Goal: Task Accomplishment & Management: Manage account settings

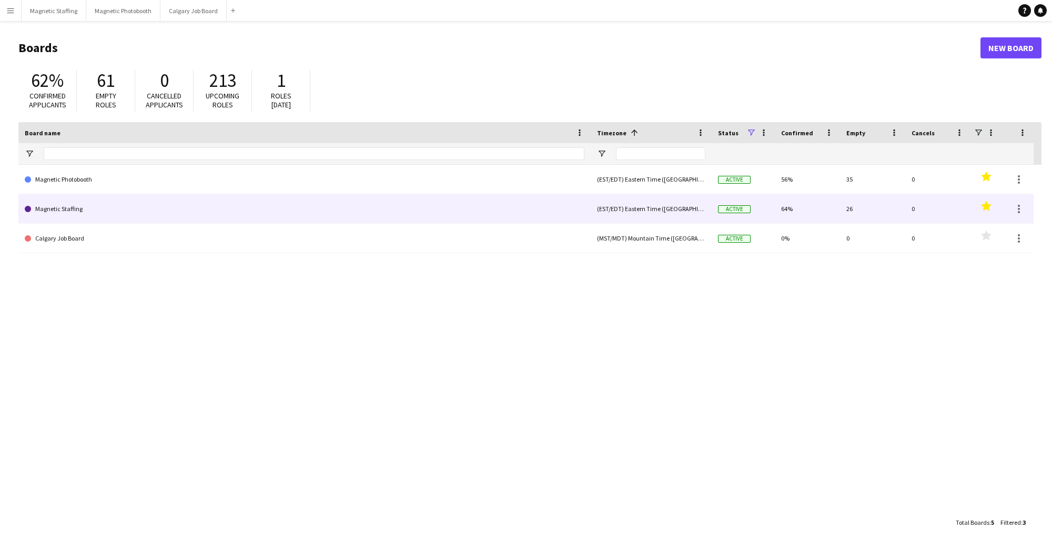
click at [93, 206] on link "Magnetic Staffing" at bounding box center [305, 208] width 560 height 29
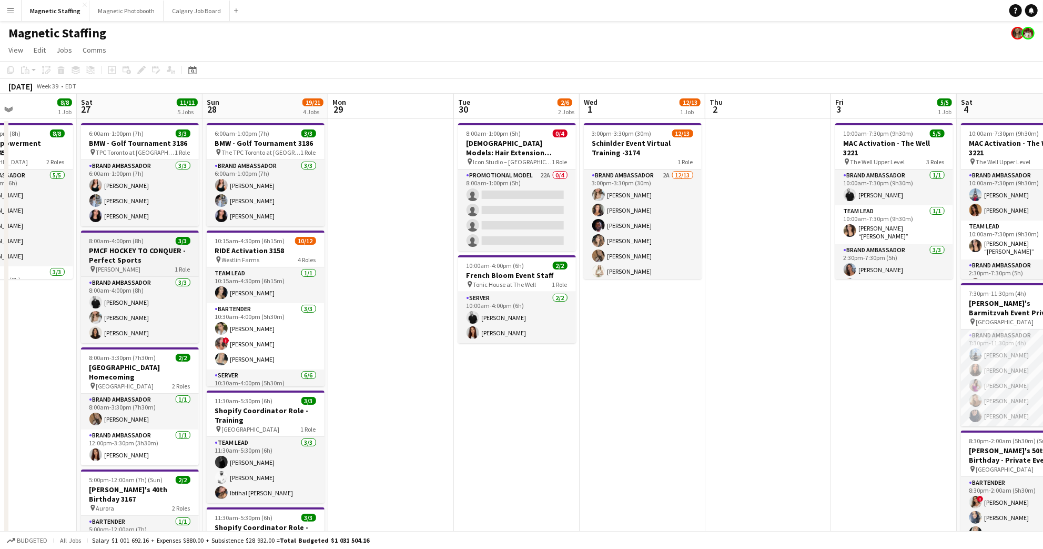
scroll to position [0, 439]
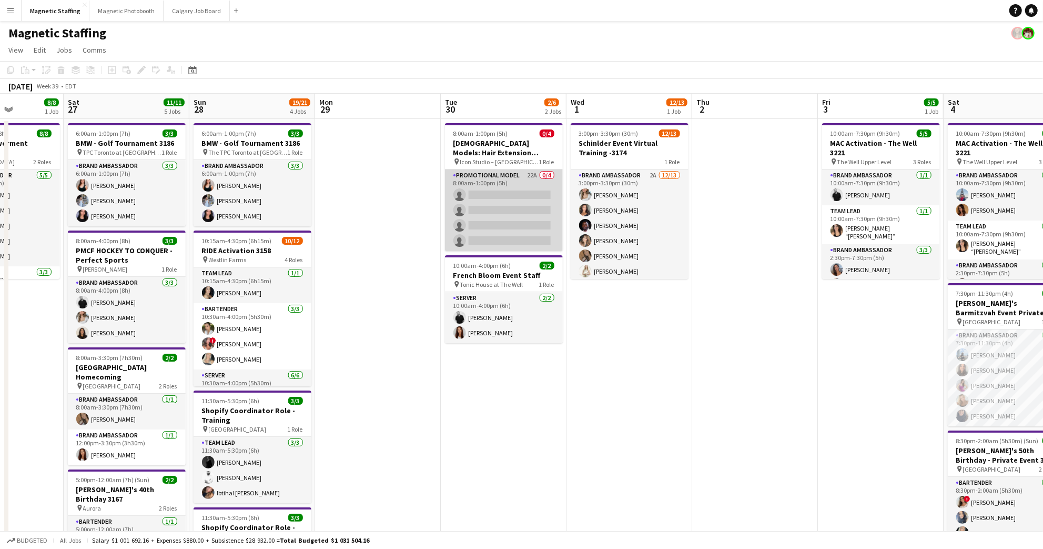
click at [495, 175] on app-card-role "Promotional Model 22A 0/4 8:00am-1:00pm (5h) single-neutral-actions single-neut…" at bounding box center [504, 210] width 118 height 82
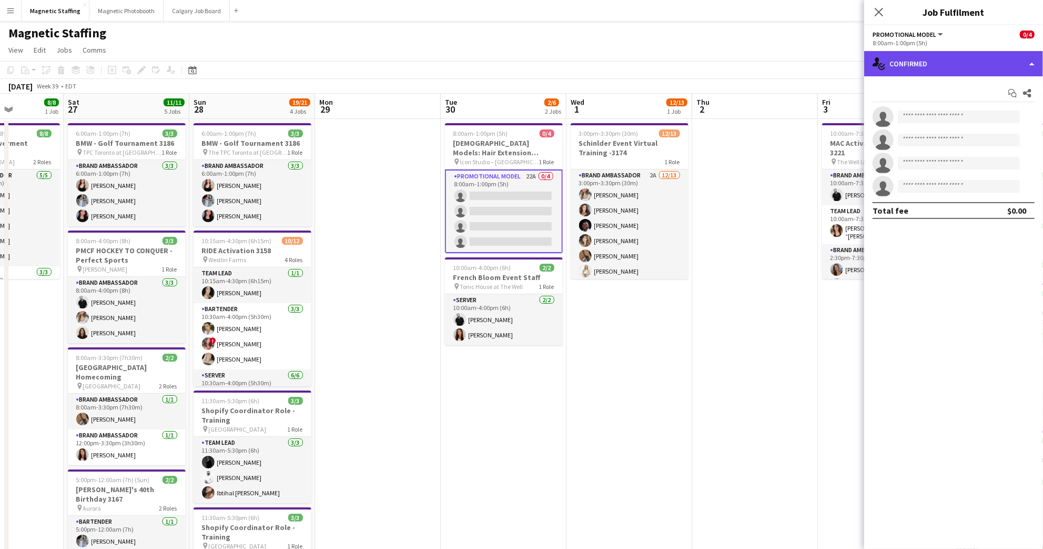
click at [755, 66] on div "single-neutral-actions-check-2 Confirmed" at bounding box center [953, 63] width 179 height 25
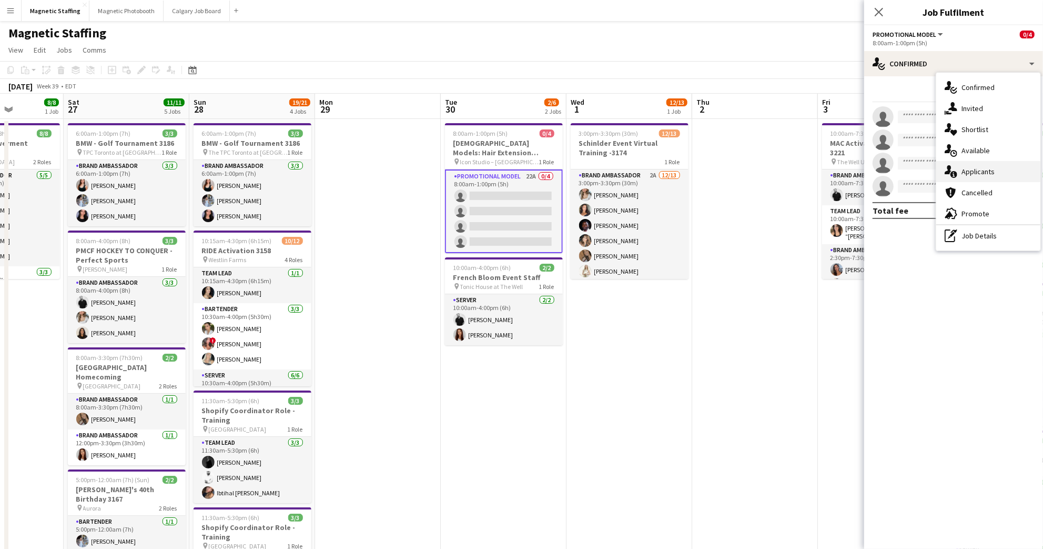
click at [755, 169] on span "Applicants" at bounding box center [978, 171] width 33 height 9
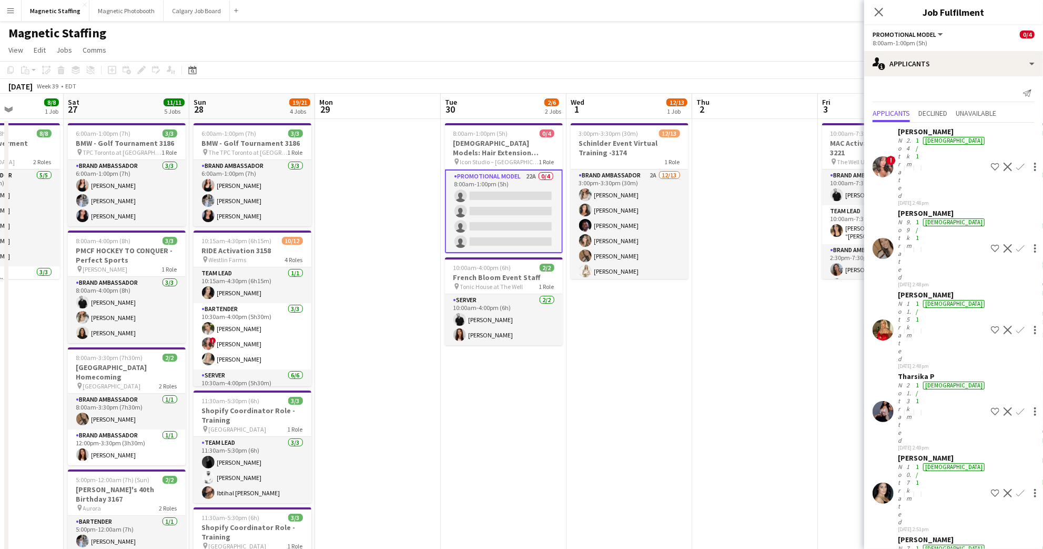
scroll to position [304, 0]
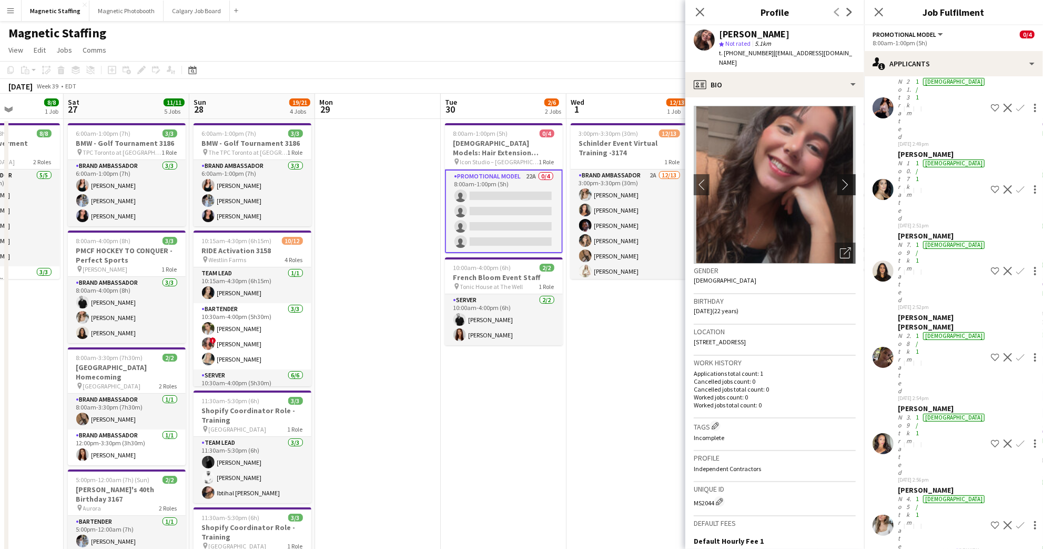
click at [755, 179] on app-icon "chevron-right" at bounding box center [848, 184] width 16 height 11
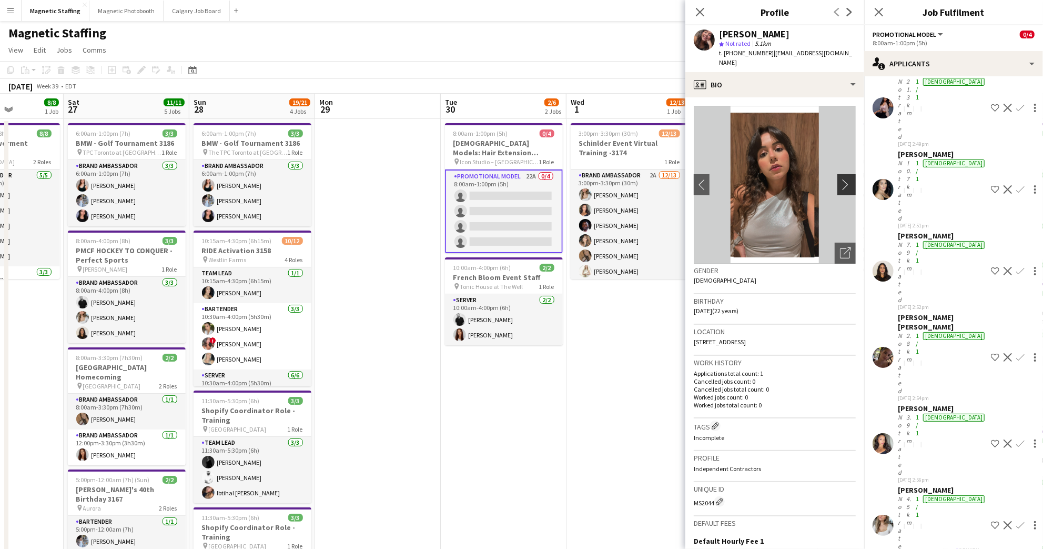
click at [755, 179] on app-icon "chevron-right" at bounding box center [848, 184] width 16 height 11
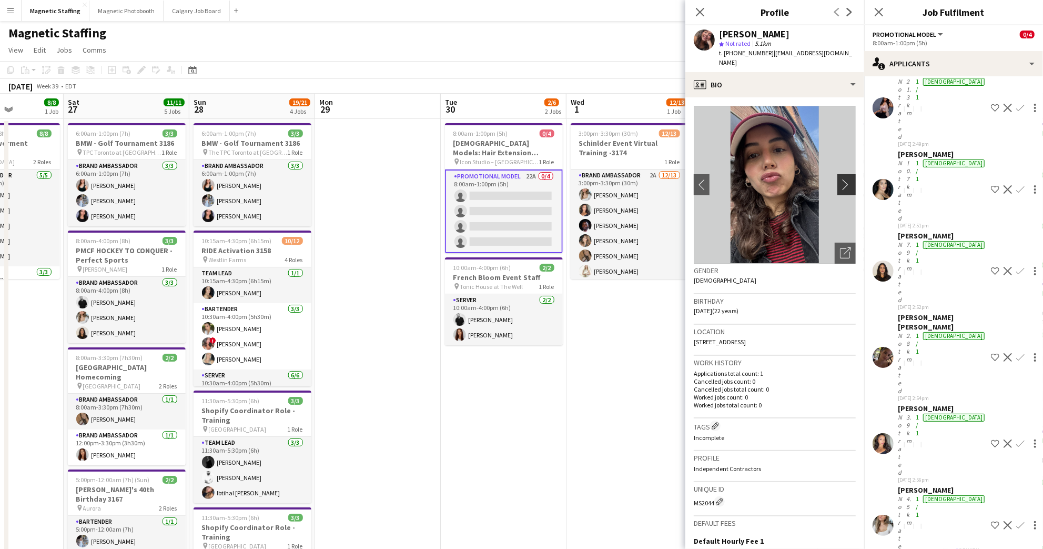
click at [755, 179] on app-icon "chevron-right" at bounding box center [848, 184] width 16 height 11
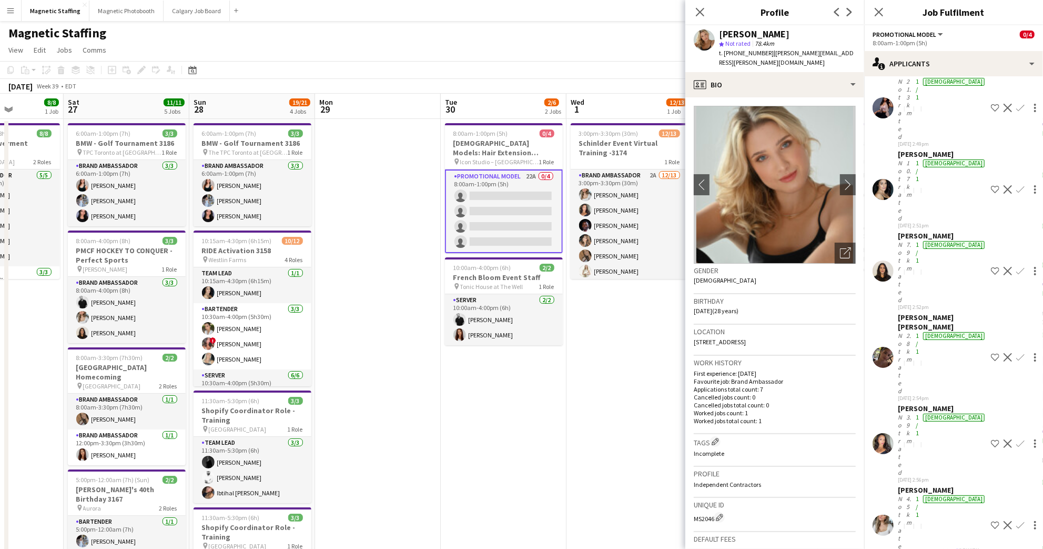
click at [755, 191] on app-crew-profile-bio "chevron-left chevron-right Open photos pop-in Gender [DEMOGRAPHIC_DATA] Birthda…" at bounding box center [774, 322] width 179 height 451
click at [755, 174] on button "chevron-right" at bounding box center [847, 184] width 21 height 21
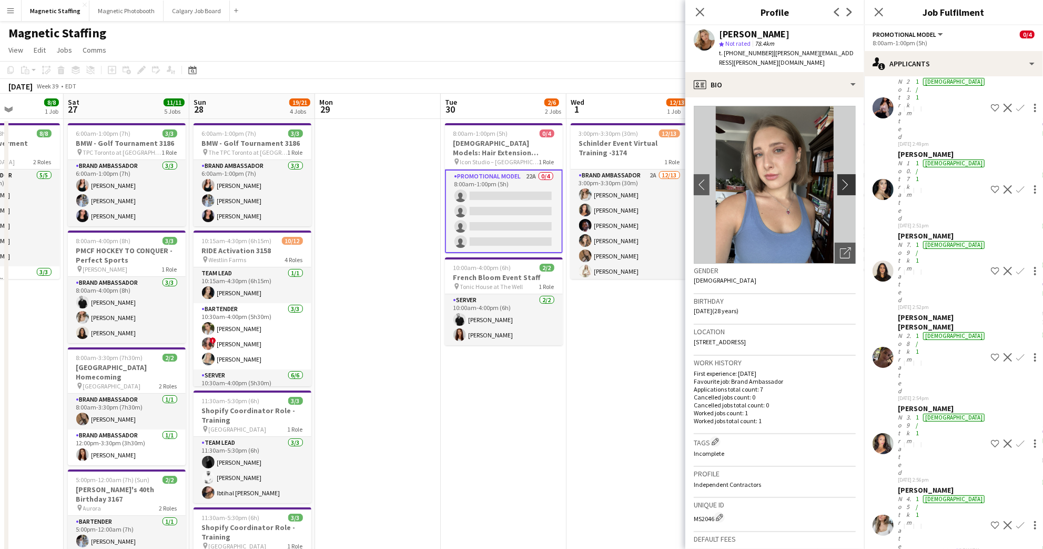
click at [755, 174] on button "chevron-right" at bounding box center [847, 184] width 21 height 21
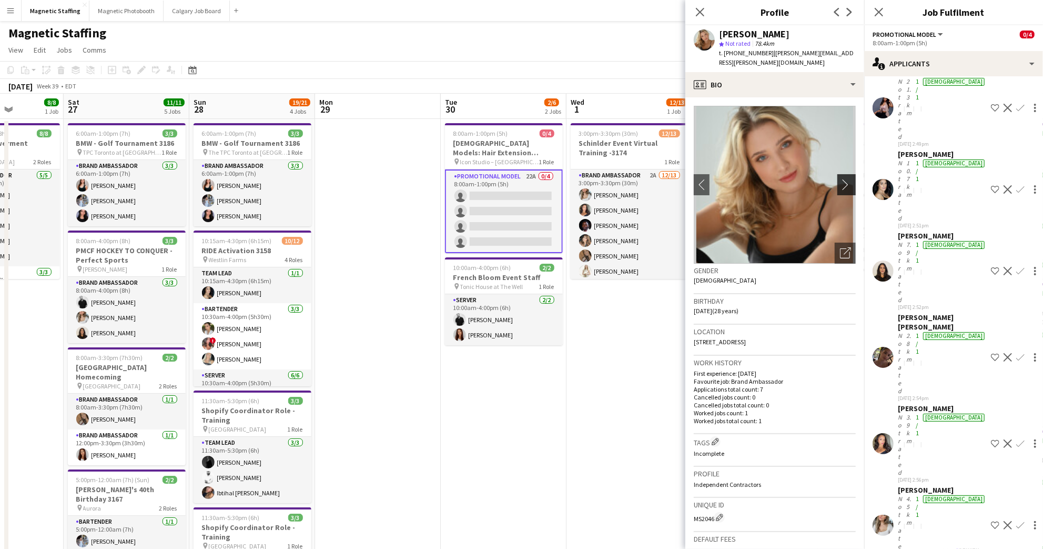
click at [755, 174] on button "chevron-right" at bounding box center [847, 184] width 21 height 21
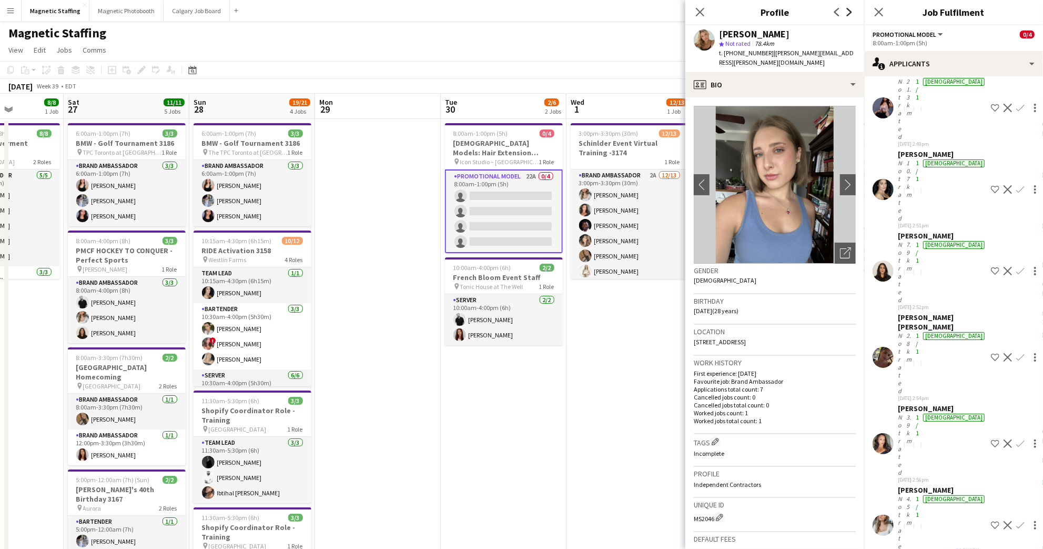
drag, startPoint x: 880, startPoint y: 12, endPoint x: 849, endPoint y: 11, distance: 31.1
click at [755, 12] on icon at bounding box center [879, 12] width 8 height 8
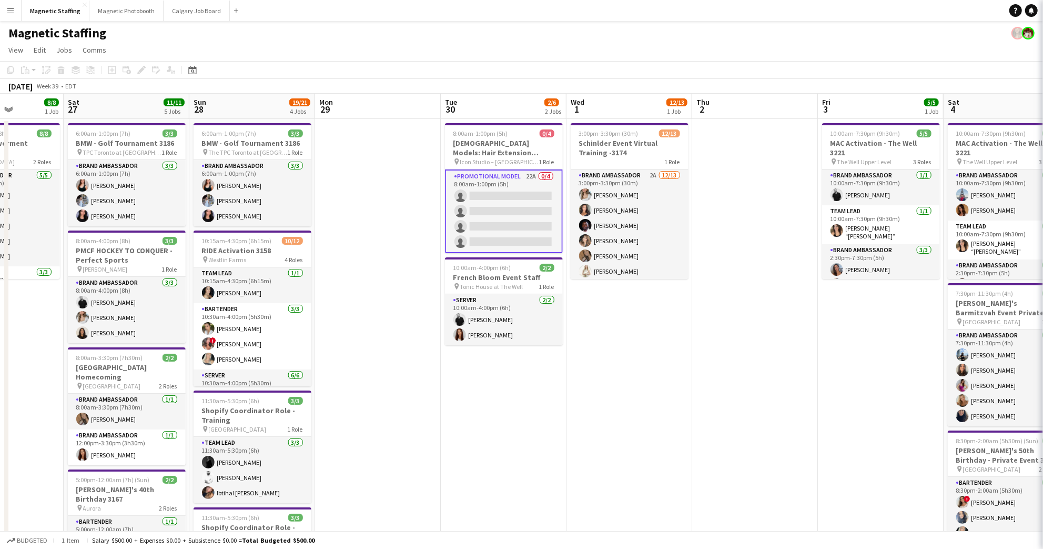
scroll to position [0, 0]
click at [530, 183] on app-card-role "Promotional Model 22A 0/4 8:00am-1:00pm (5h) single-neutral-actions single-neut…" at bounding box center [504, 211] width 118 height 84
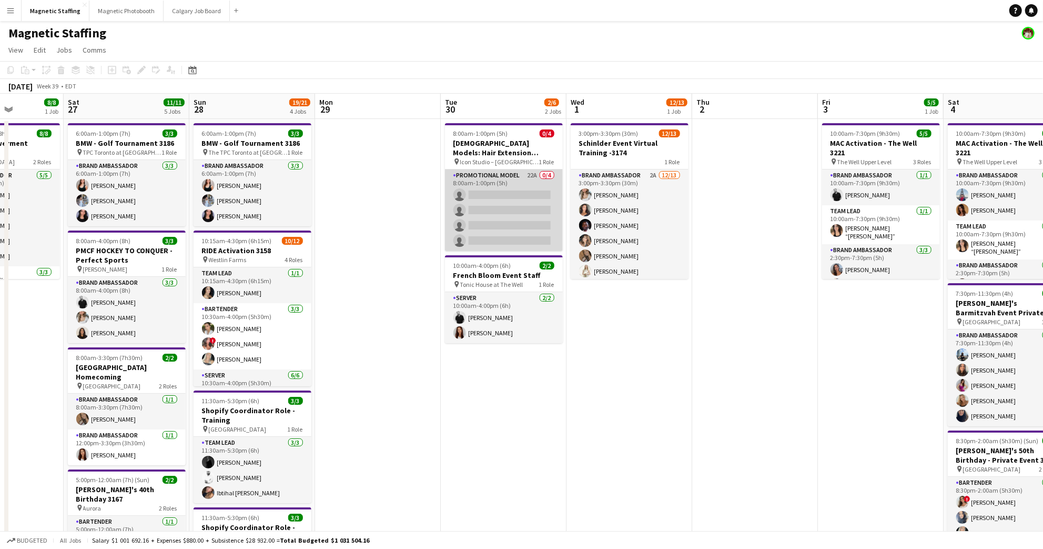
drag, startPoint x: 503, startPoint y: 179, endPoint x: 513, endPoint y: 201, distance: 24.5
click at [503, 179] on app-card-role "Promotional Model 22A 0/4 8:00am-1:00pm (5h) single-neutral-actions single-neut…" at bounding box center [504, 210] width 118 height 82
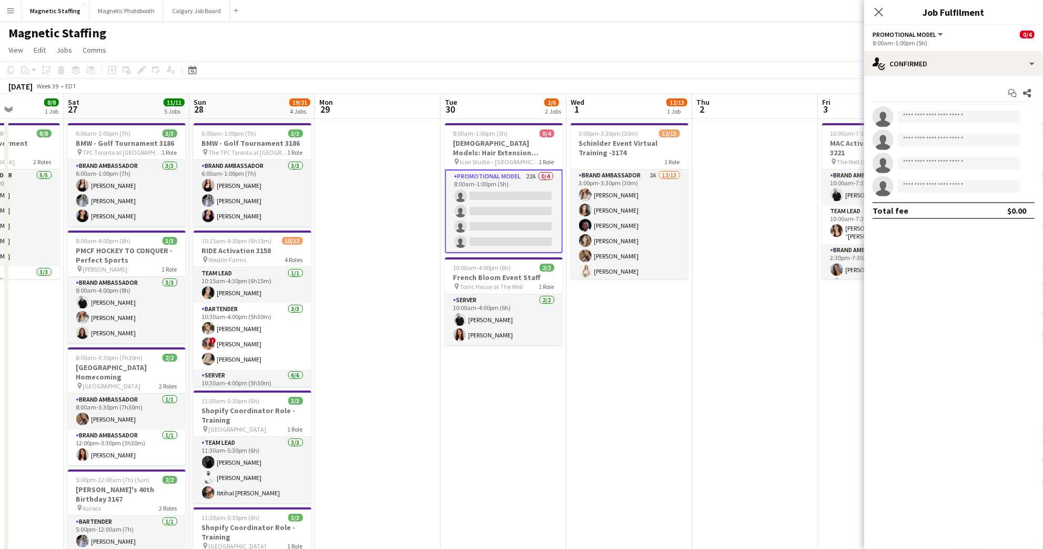
click at [755, 78] on div "Start chat Share single-neutral-actions single-neutral-actions single-neutral-a…" at bounding box center [953, 151] width 179 height 151
drag, startPoint x: 984, startPoint y: 68, endPoint x: 983, endPoint y: 90, distance: 22.6
click at [755, 68] on div "single-neutral-actions-check-2 Confirmed" at bounding box center [953, 63] width 179 height 25
click at [755, 352] on mat-expansion-panel "check Confirmed Start chat Share single-neutral-actions single-neutral-actions …" at bounding box center [953, 312] width 179 height 472
drag, startPoint x: 879, startPoint y: 14, endPoint x: 830, endPoint y: 27, distance: 51.2
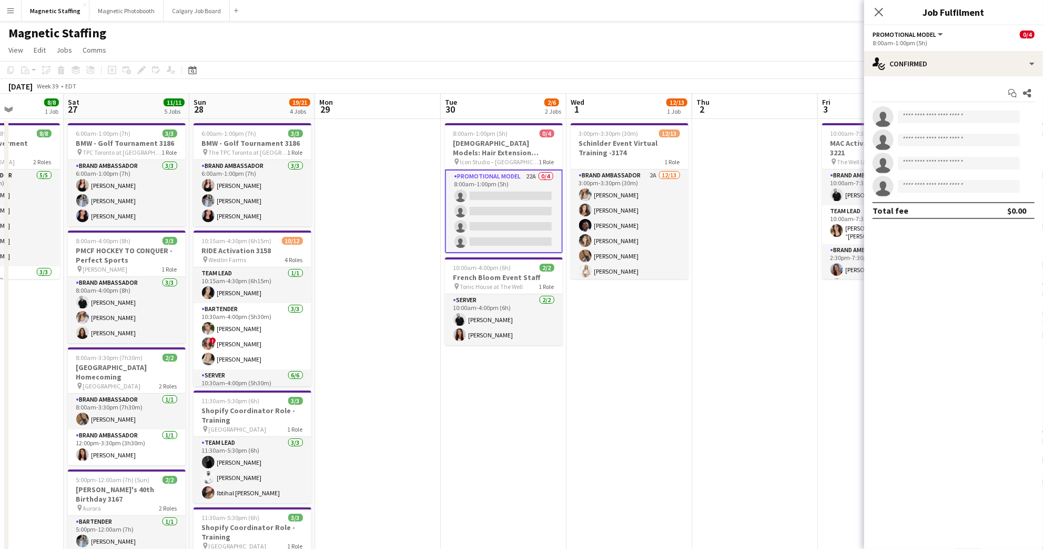
click at [755, 14] on icon "Close pop-in" at bounding box center [879, 12] width 8 height 8
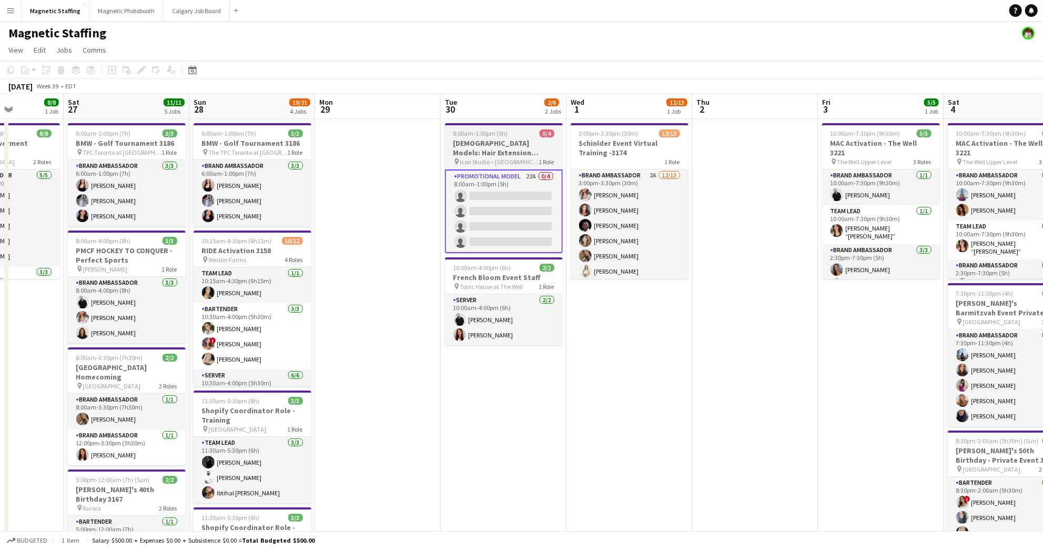
click at [498, 150] on h3 "[DEMOGRAPHIC_DATA] Models: Hair Extension Models | 3321" at bounding box center [504, 147] width 118 height 19
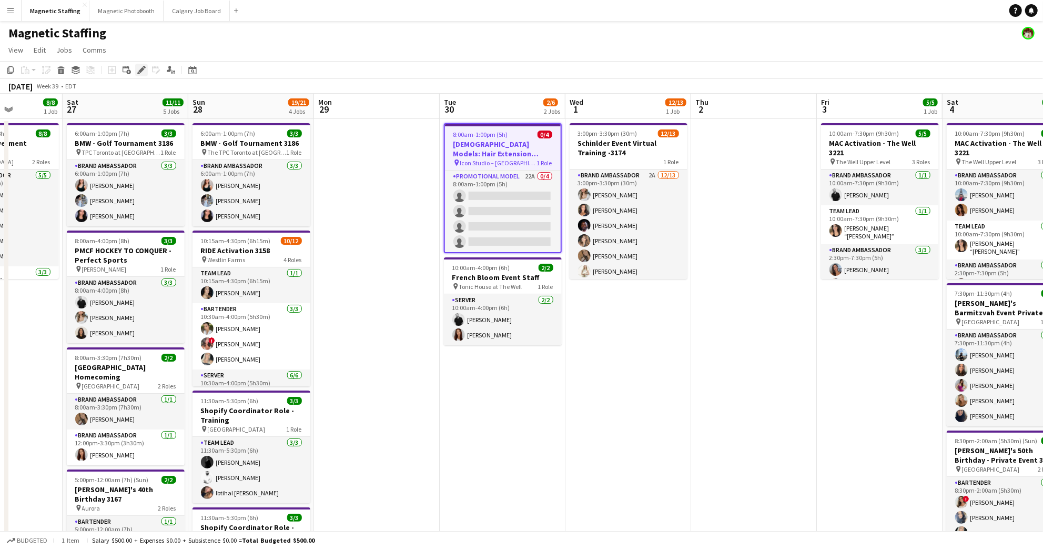
click at [142, 72] on icon "Edit" at bounding box center [141, 70] width 8 height 8
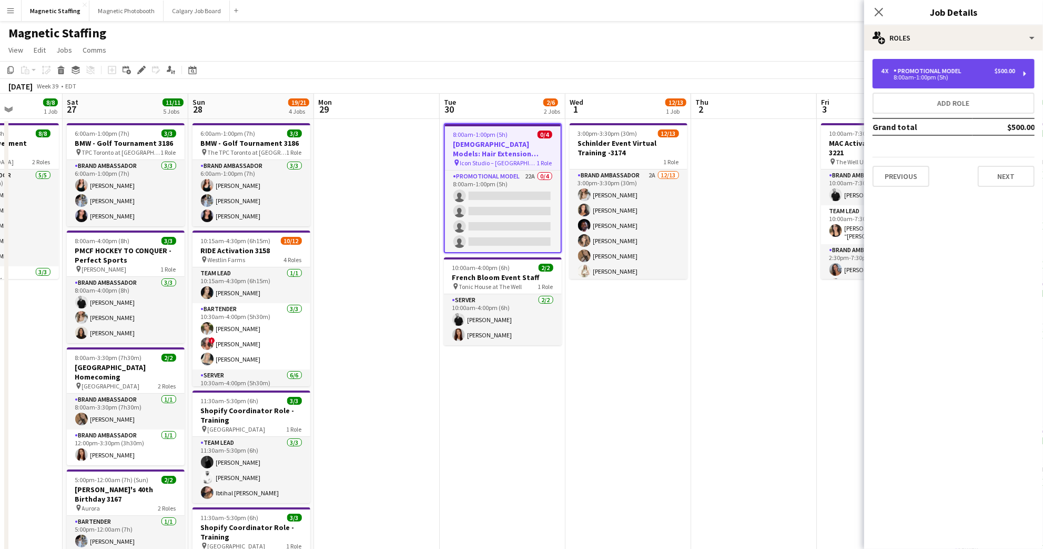
click at [755, 80] on div "4 x Promotional Model $500.00 8:00am-1:00pm (5h)" at bounding box center [954, 73] width 162 height 29
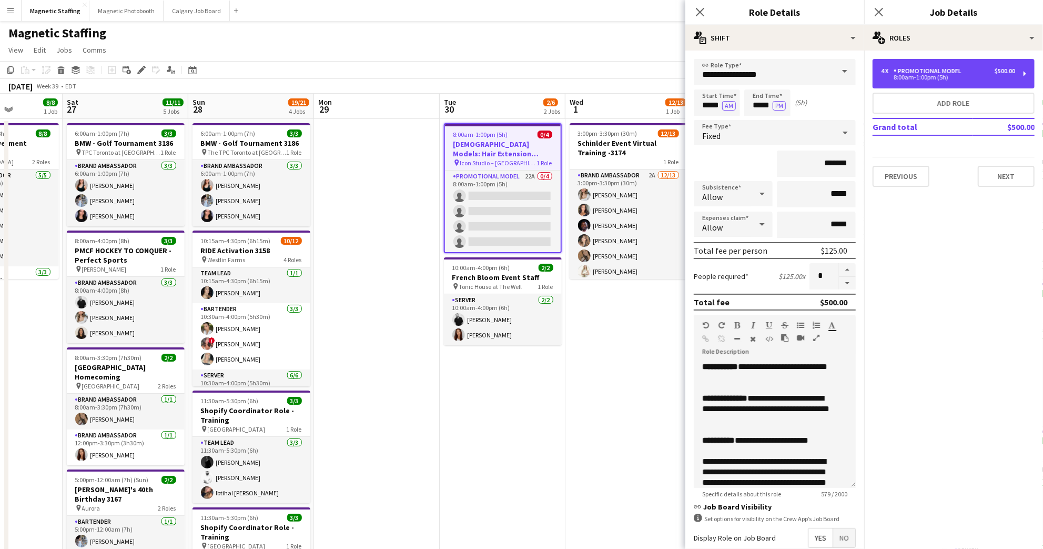
scroll to position [145, 0]
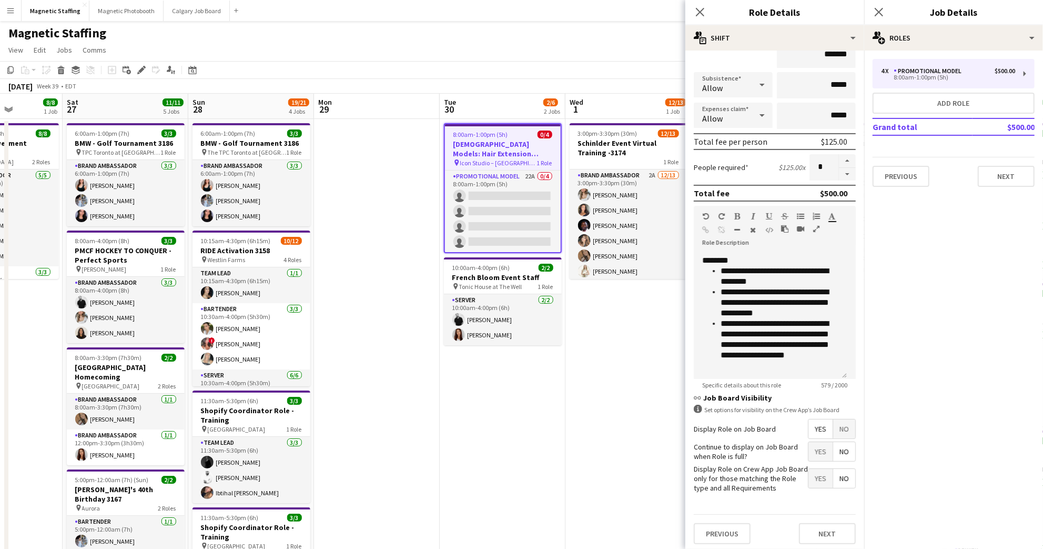
click at [755, 427] on span "No" at bounding box center [844, 428] width 22 height 19
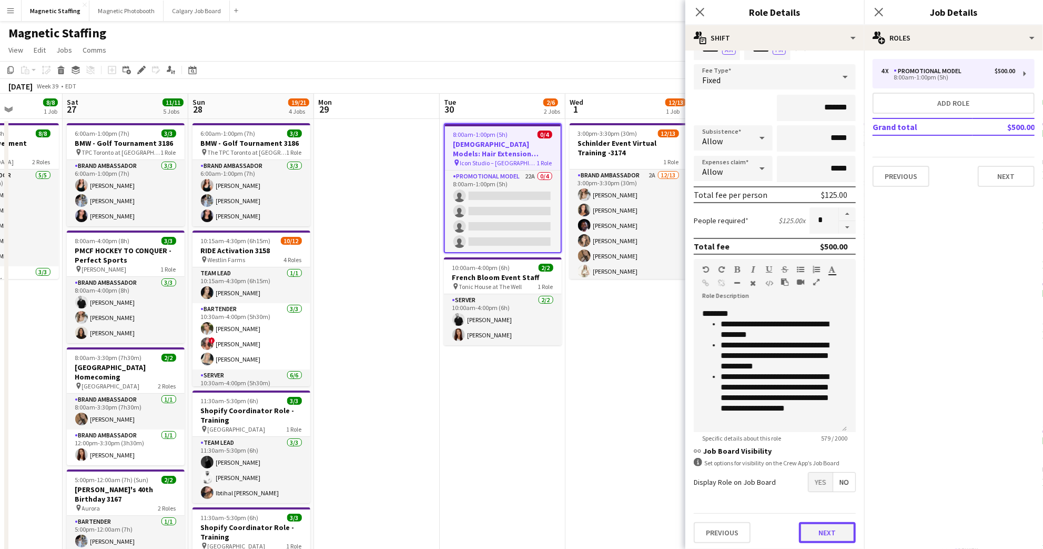
scroll to position [56, 0]
click at [755, 534] on button "Next" at bounding box center [827, 532] width 57 height 21
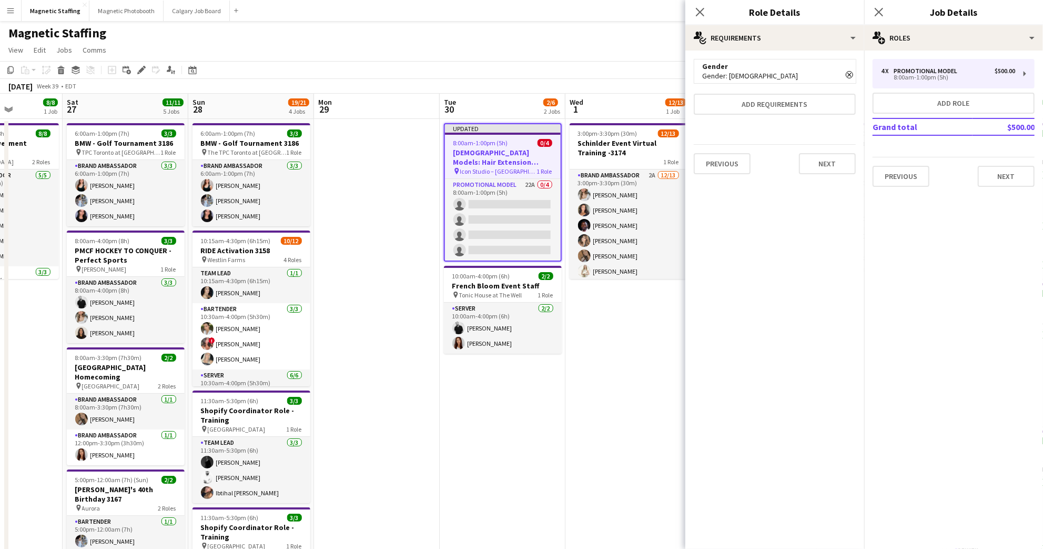
scroll to position [0, 0]
click at [755, 14] on div "Close pop-in" at bounding box center [878, 12] width 29 height 24
click at [755, 13] on app-icon "Close pop-in" at bounding box center [879, 12] width 15 height 15
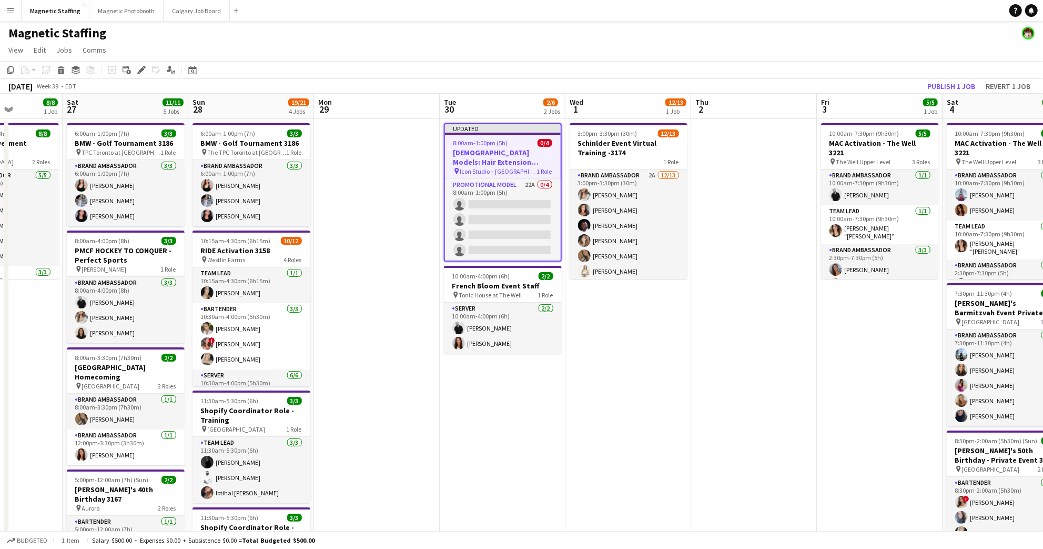
click at [755, 77] on app-toolbar "Copy Paste Paste Command V Paste with crew Command Shift V Paste linked Job [GE…" at bounding box center [521, 70] width 1043 height 18
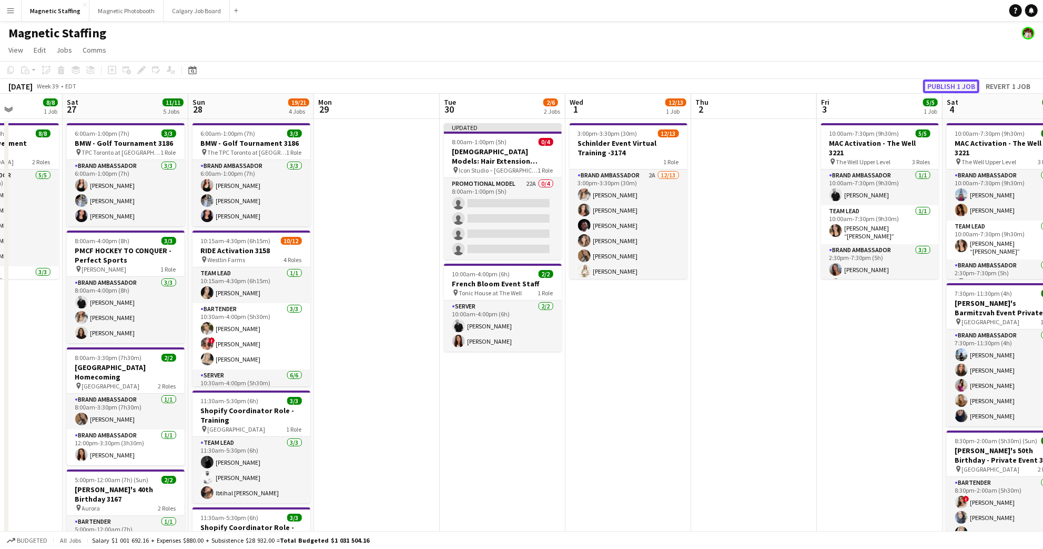
click at [755, 83] on button "Publish 1 job" at bounding box center [951, 86] width 56 height 14
